Goal: Complete application form

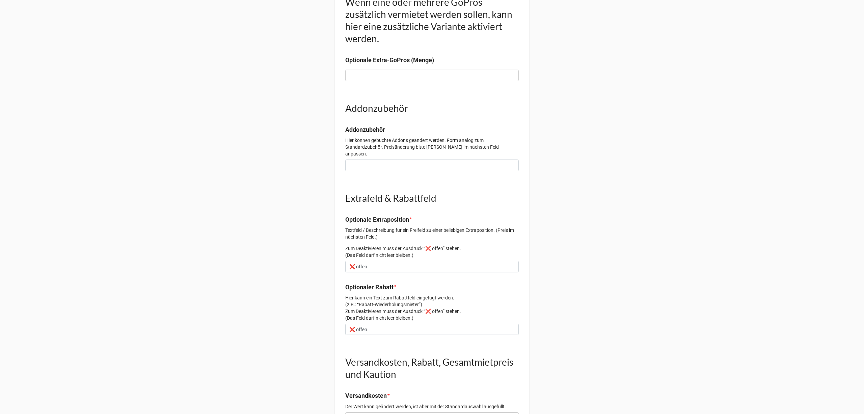
scroll to position [405, 0]
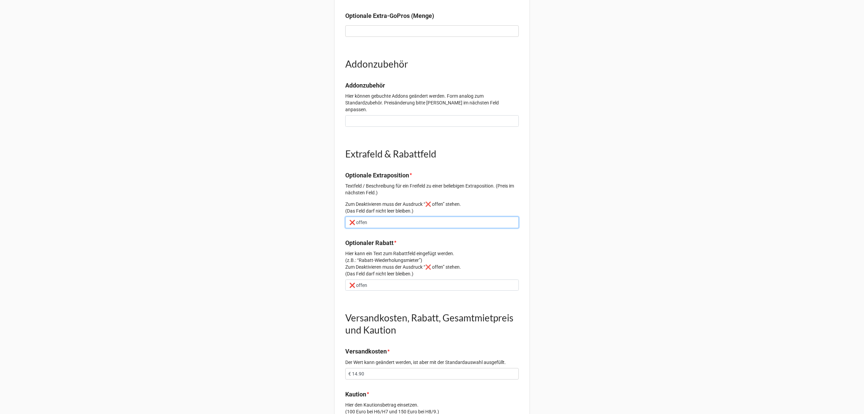
drag, startPoint x: 352, startPoint y: 217, endPoint x: 320, endPoint y: 217, distance: 31.7
click at [320, 217] on div "Vorgang 2345 Email ag789@gmx.net Daten zur angefragten Kamera (Menge, Art und M…" at bounding box center [432, 49] width 864 height 909
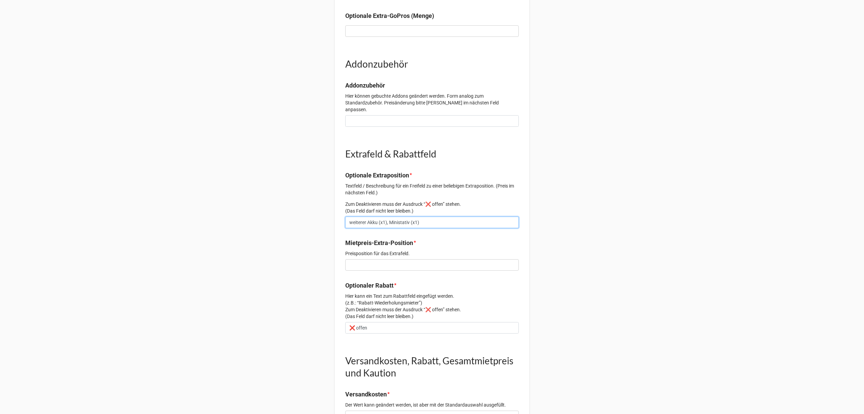
type input "weiterer Akku (x1), Ministativ (x1)"
click at [407, 259] on input "text" at bounding box center [432, 264] width 174 height 11
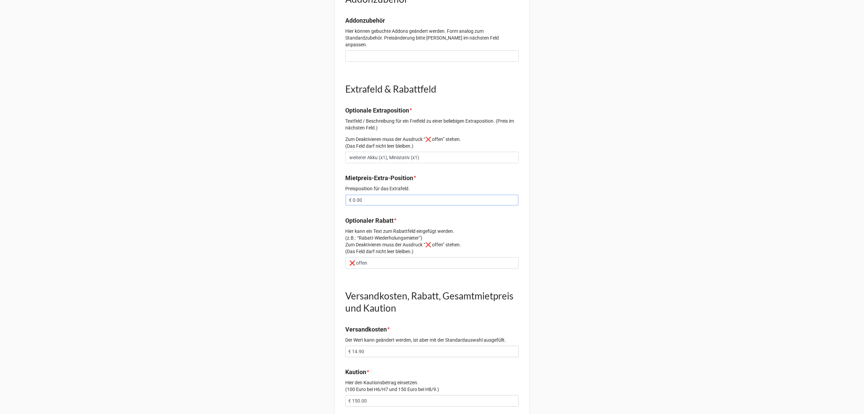
scroll to position [531, 0]
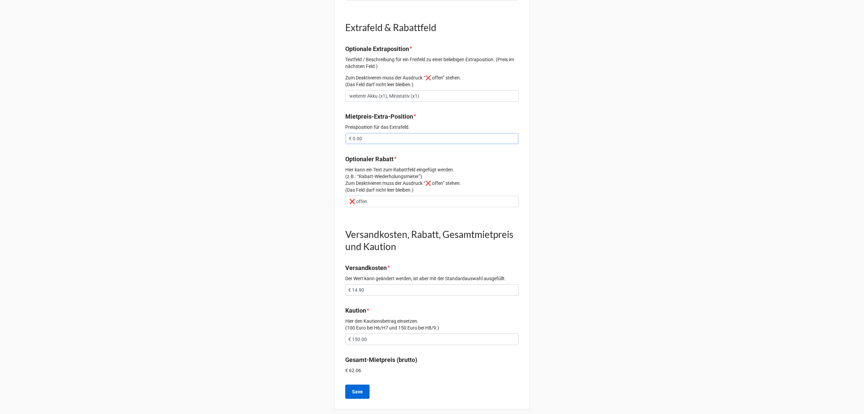
type input "€ 0.00"
click at [357, 388] on b "Save" at bounding box center [357, 391] width 11 height 7
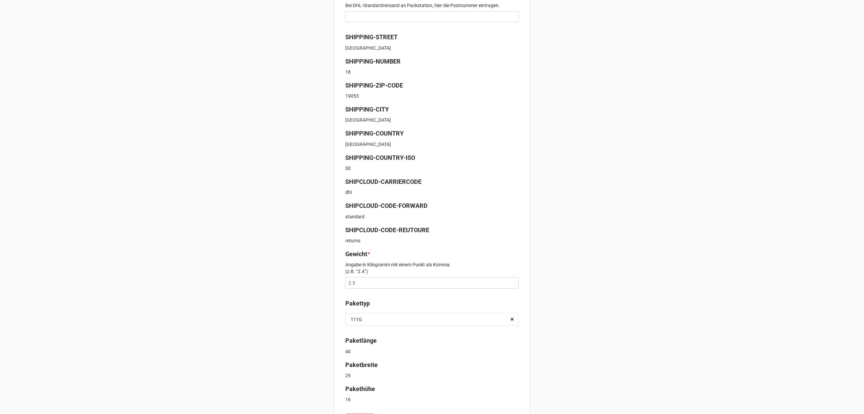
scroll to position [171, 0]
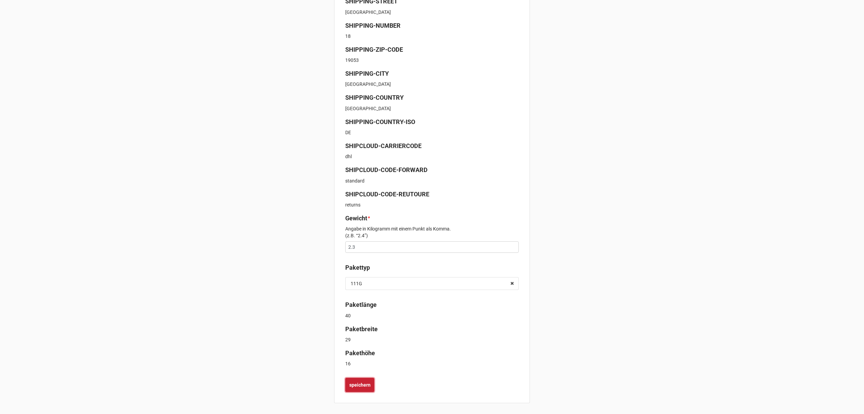
click at [349, 385] on b "speichern" at bounding box center [359, 384] width 21 height 7
click at [350, 386] on b "speichern" at bounding box center [359, 384] width 21 height 7
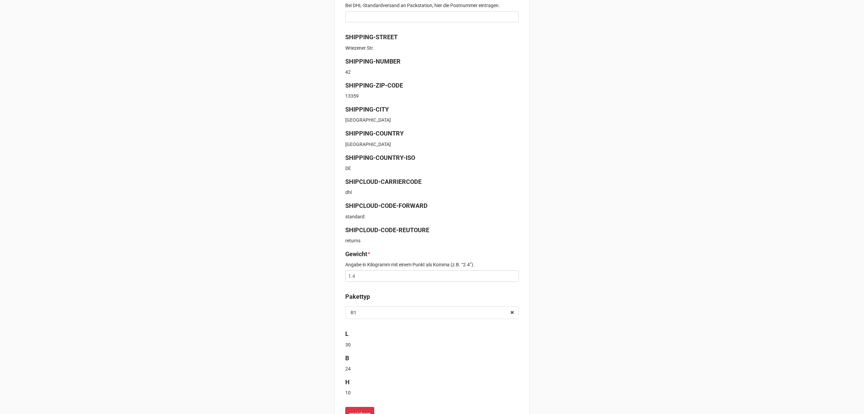
scroll to position [164, 0]
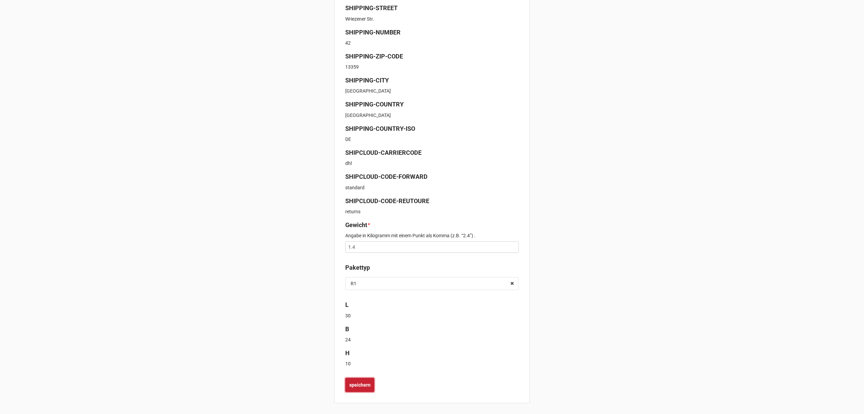
click at [354, 385] on b "speichern" at bounding box center [359, 384] width 21 height 7
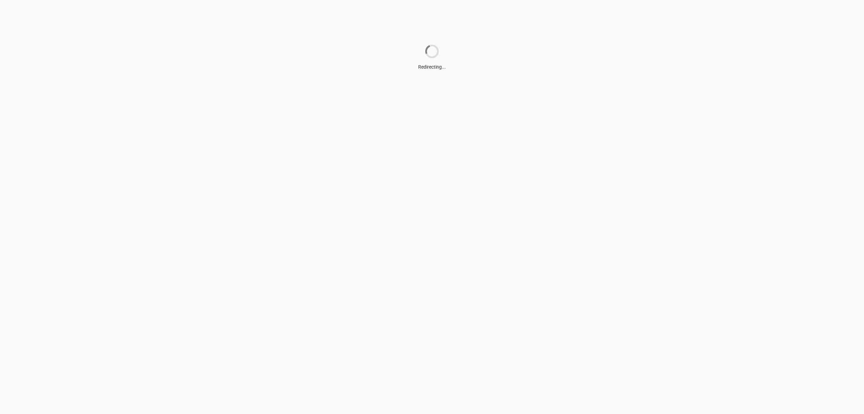
scroll to position [0, 0]
